Goal: Task Accomplishment & Management: Manage account settings

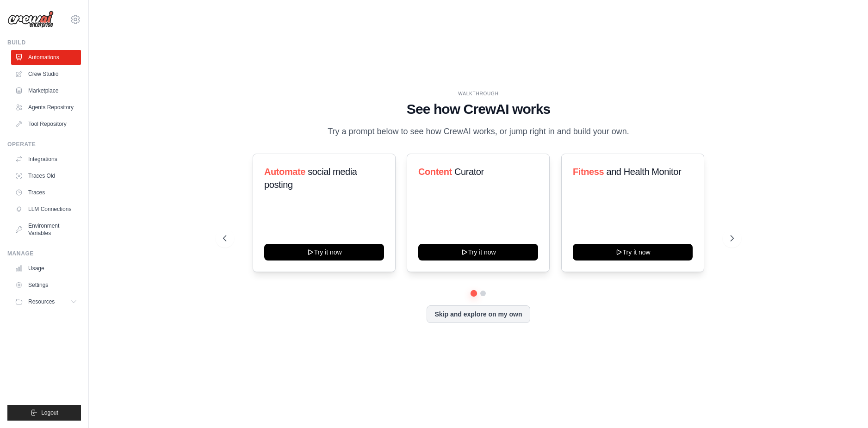
click at [353, 303] on div "Automate social media posting Try it now Content Curator Try it now Fitness and…" at bounding box center [478, 238] width 511 height 169
click at [482, 322] on button "Skip and explore on my own" at bounding box center [477, 313] width 103 height 18
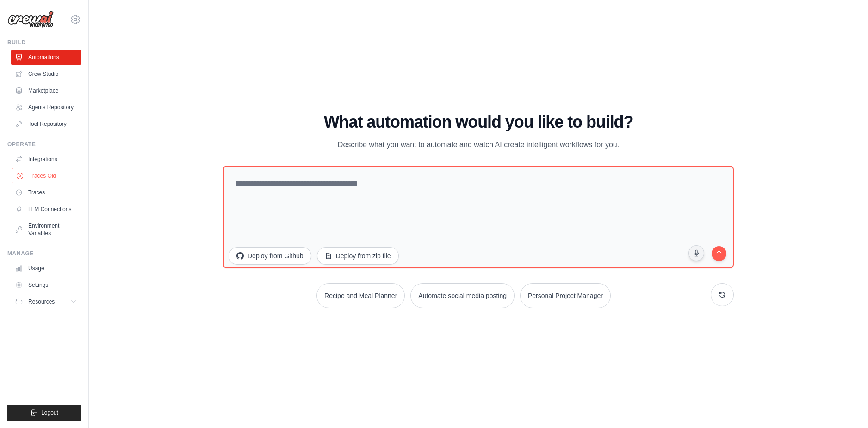
click at [59, 178] on link "Traces Old" at bounding box center [47, 175] width 70 height 15
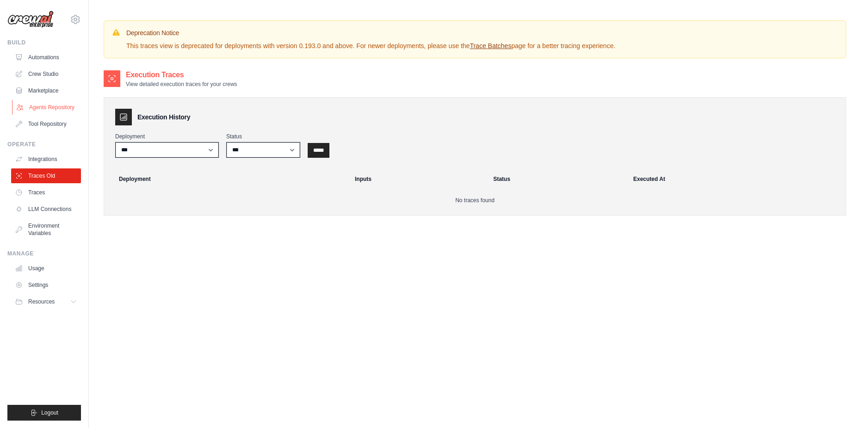
click at [51, 109] on link "Agents Repository" at bounding box center [47, 107] width 70 height 15
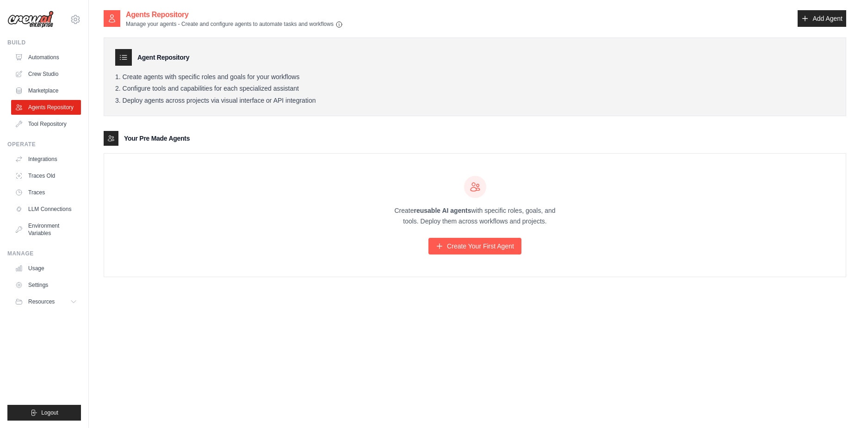
click at [312, 222] on div "Create reusable AI agents with specific roles, goals, and tools. Deploy them ac…" at bounding box center [474, 215] width 741 height 123
click at [43, 172] on link "Traces Old" at bounding box center [47, 175] width 70 height 15
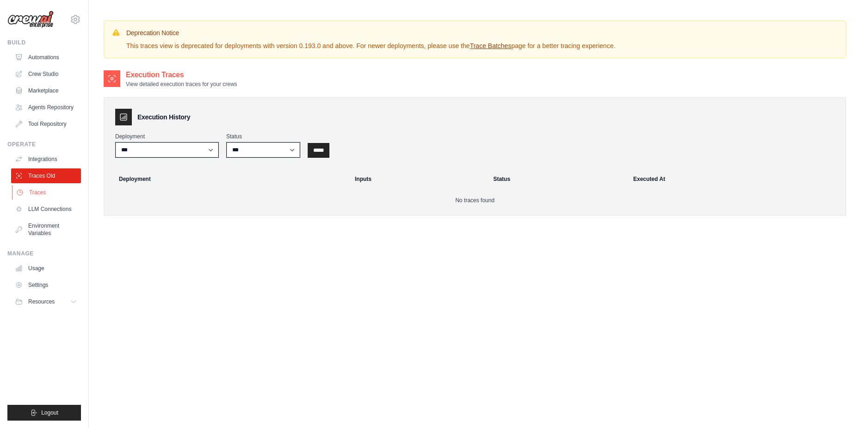
click at [41, 187] on link "Traces" at bounding box center [47, 192] width 70 height 15
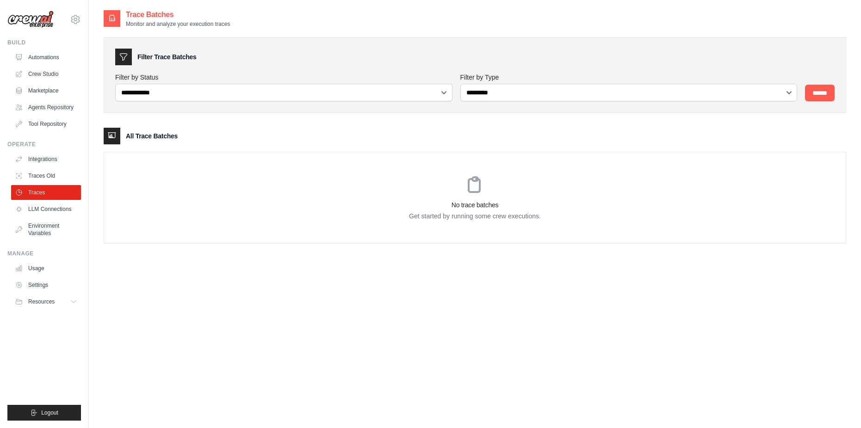
click at [307, 203] on h3 "No trace batches" at bounding box center [474, 204] width 741 height 9
click at [68, 209] on link "LLM Connections" at bounding box center [47, 209] width 70 height 15
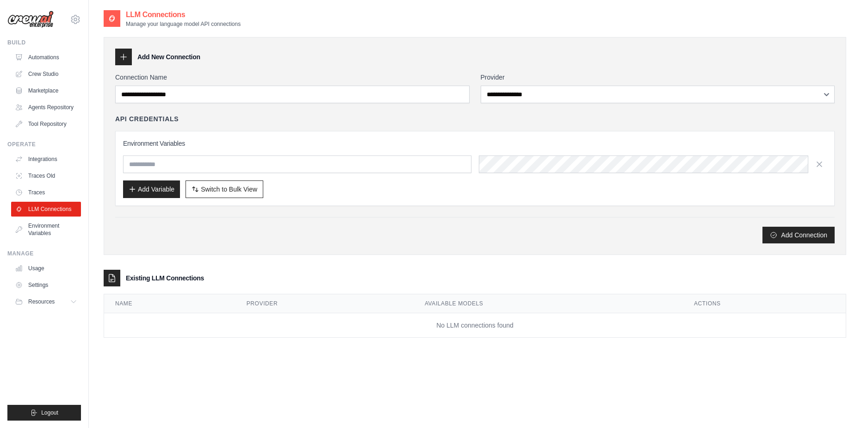
click at [320, 216] on div "**********" at bounding box center [474, 158] width 719 height 171
click at [50, 286] on link "Settings" at bounding box center [47, 285] width 70 height 15
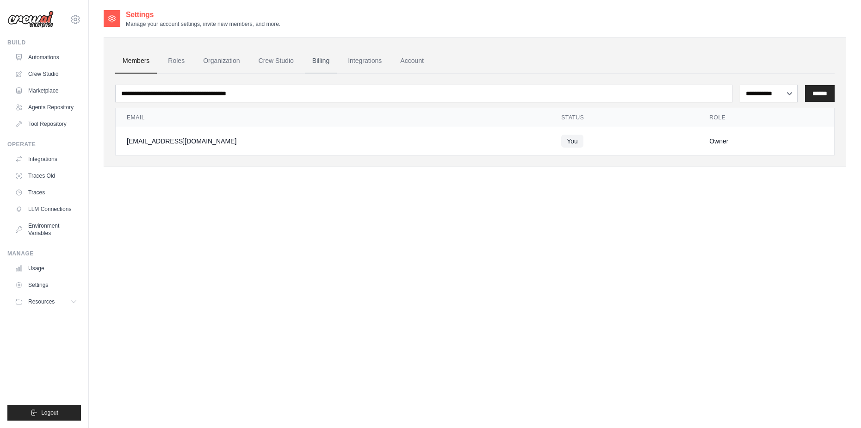
click at [330, 68] on link "Billing" at bounding box center [321, 61] width 32 height 25
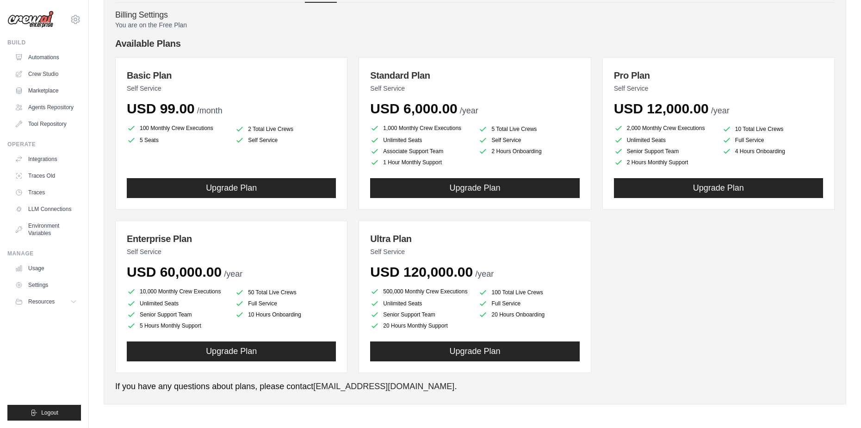
scroll to position [75, 0]
click at [615, 247] on div "Basic Plan Self Service USD 99.00 /month 100 Monthly Crew Executions 2 Total Li…" at bounding box center [474, 214] width 719 height 315
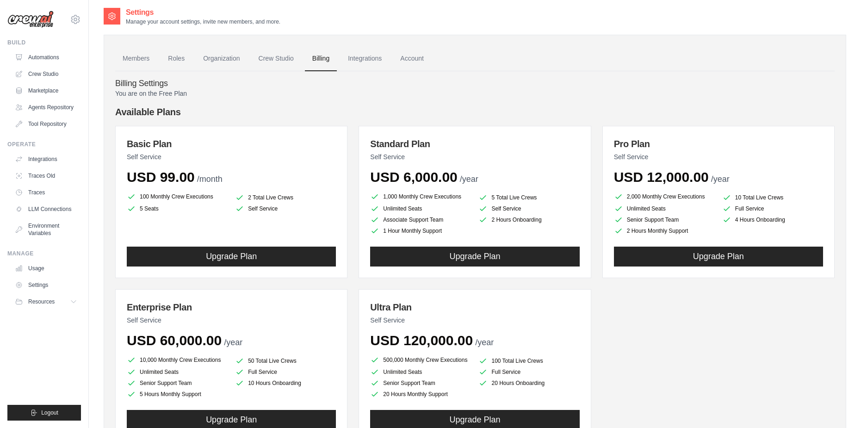
scroll to position [0, 0]
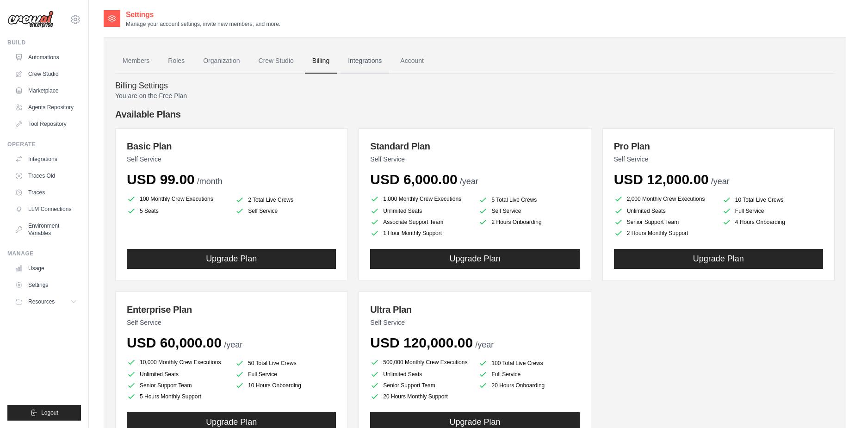
click at [388, 63] on link "Integrations" at bounding box center [364, 61] width 49 height 25
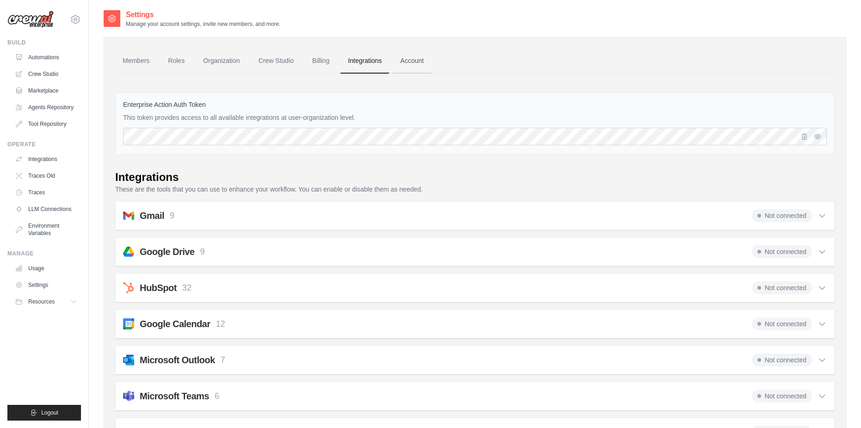
click at [424, 68] on link "Account" at bounding box center [412, 61] width 38 height 25
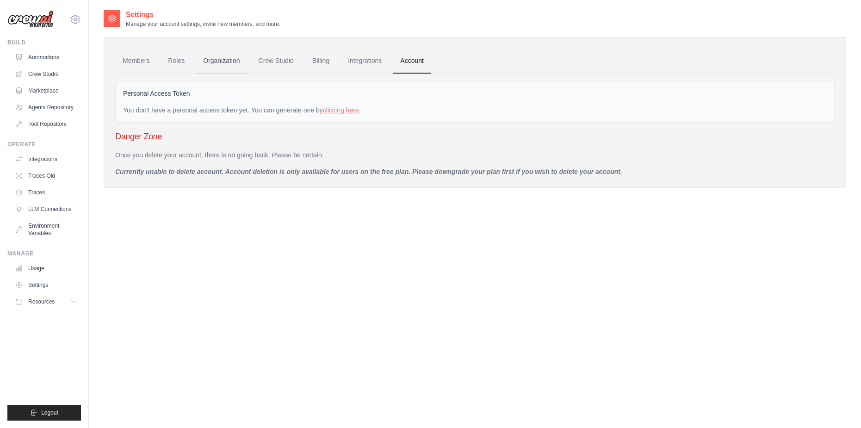
click at [247, 65] on link "Organization" at bounding box center [221, 61] width 51 height 25
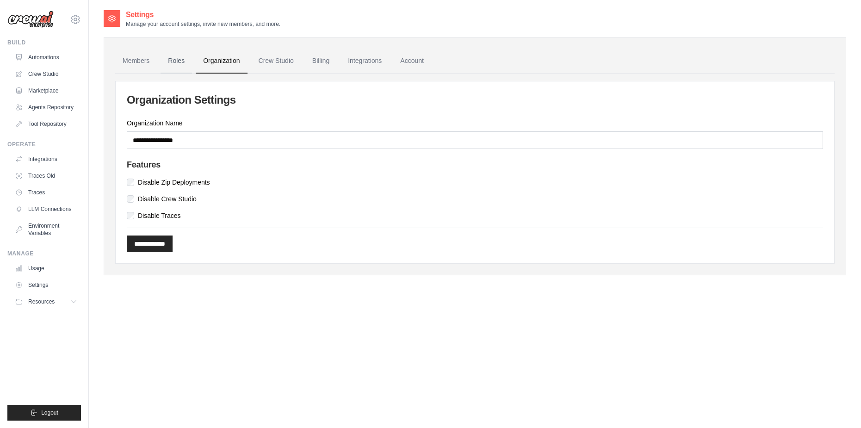
click at [190, 63] on link "Roles" at bounding box center [175, 61] width 31 height 25
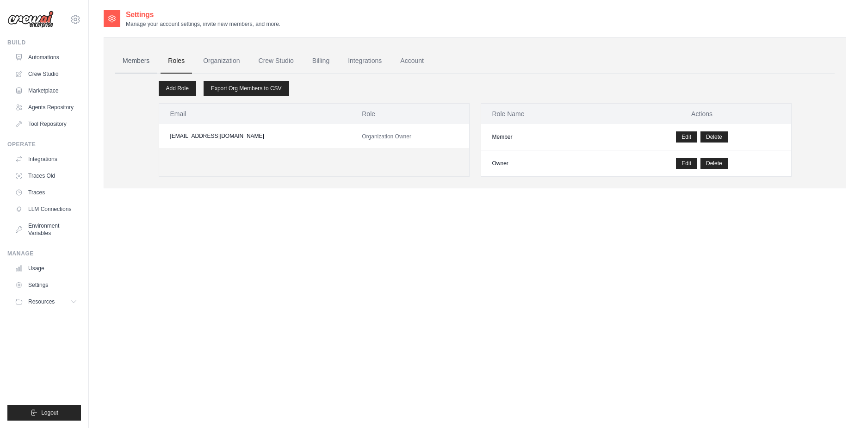
click at [130, 62] on link "Members" at bounding box center [136, 61] width 42 height 25
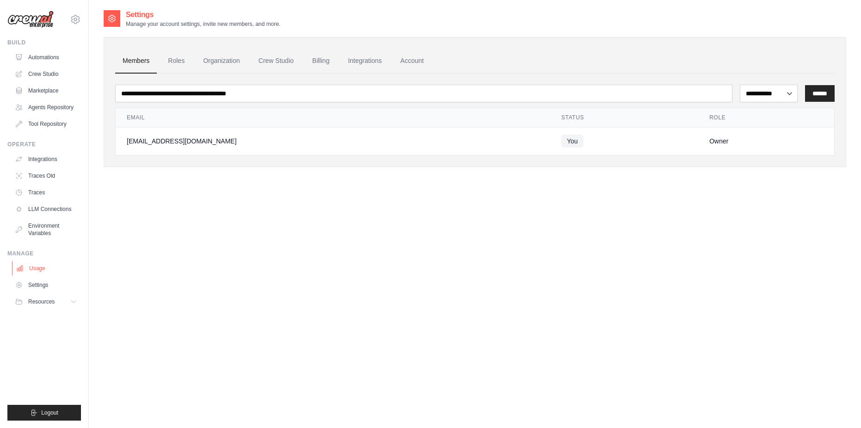
click at [43, 268] on link "Usage" at bounding box center [47, 268] width 70 height 15
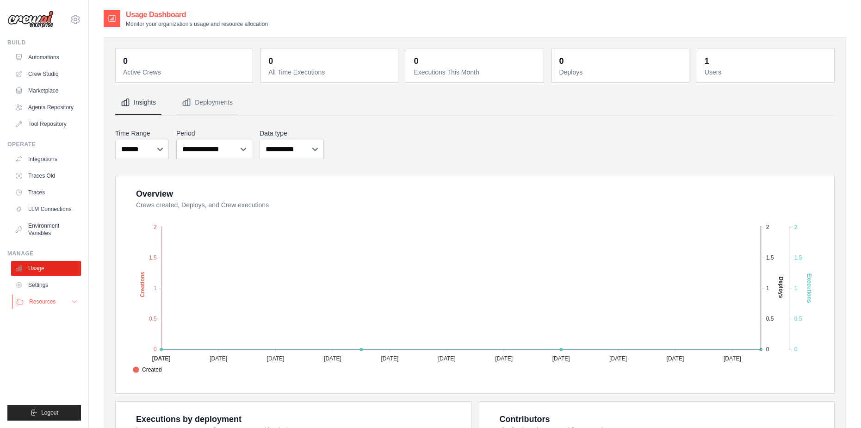
click at [56, 303] on span "Resources" at bounding box center [42, 301] width 26 height 7
click at [67, 304] on button "Resources" at bounding box center [47, 301] width 70 height 15
click at [45, 161] on link "Integrations" at bounding box center [47, 159] width 70 height 15
